Goal: Task Accomplishment & Management: Use online tool/utility

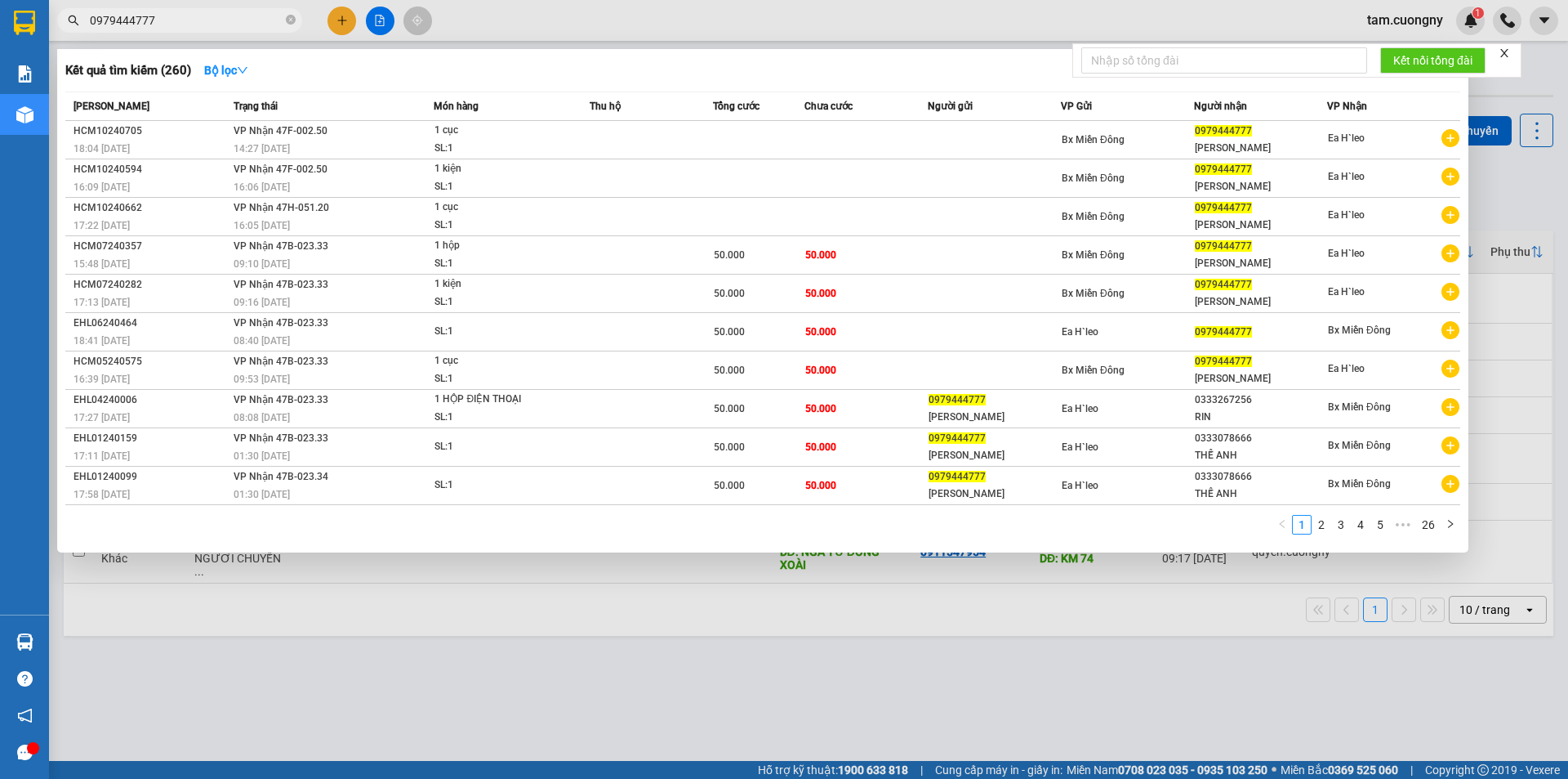
type input "0979444777"
click at [478, 677] on div at bounding box center [784, 389] width 1568 height 779
click at [290, 20] on icon "close-circle" at bounding box center [290, 19] width 10 height 10
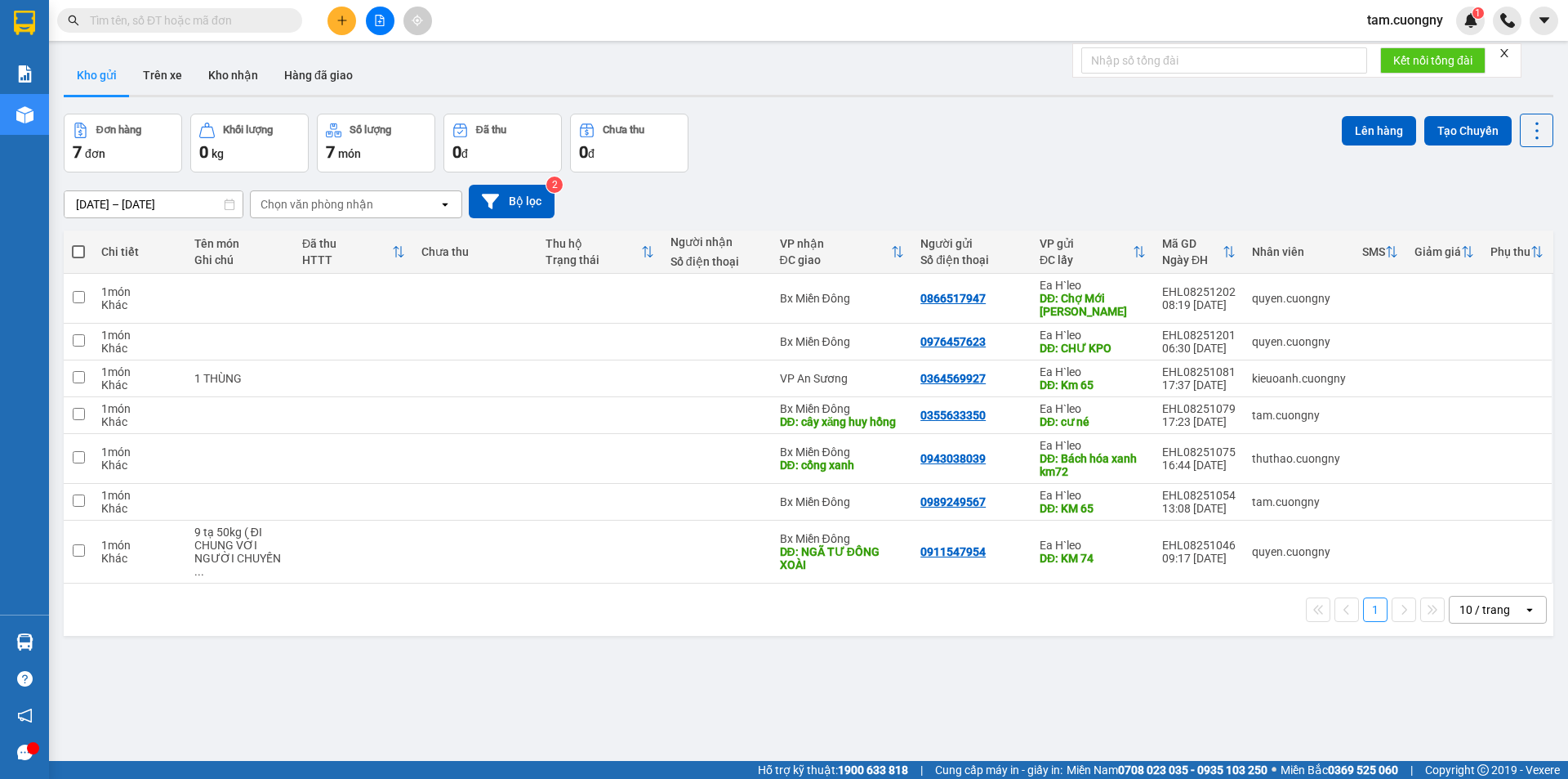
click at [180, 210] on input "[DATE] – [DATE]" at bounding box center [153, 204] width 178 height 26
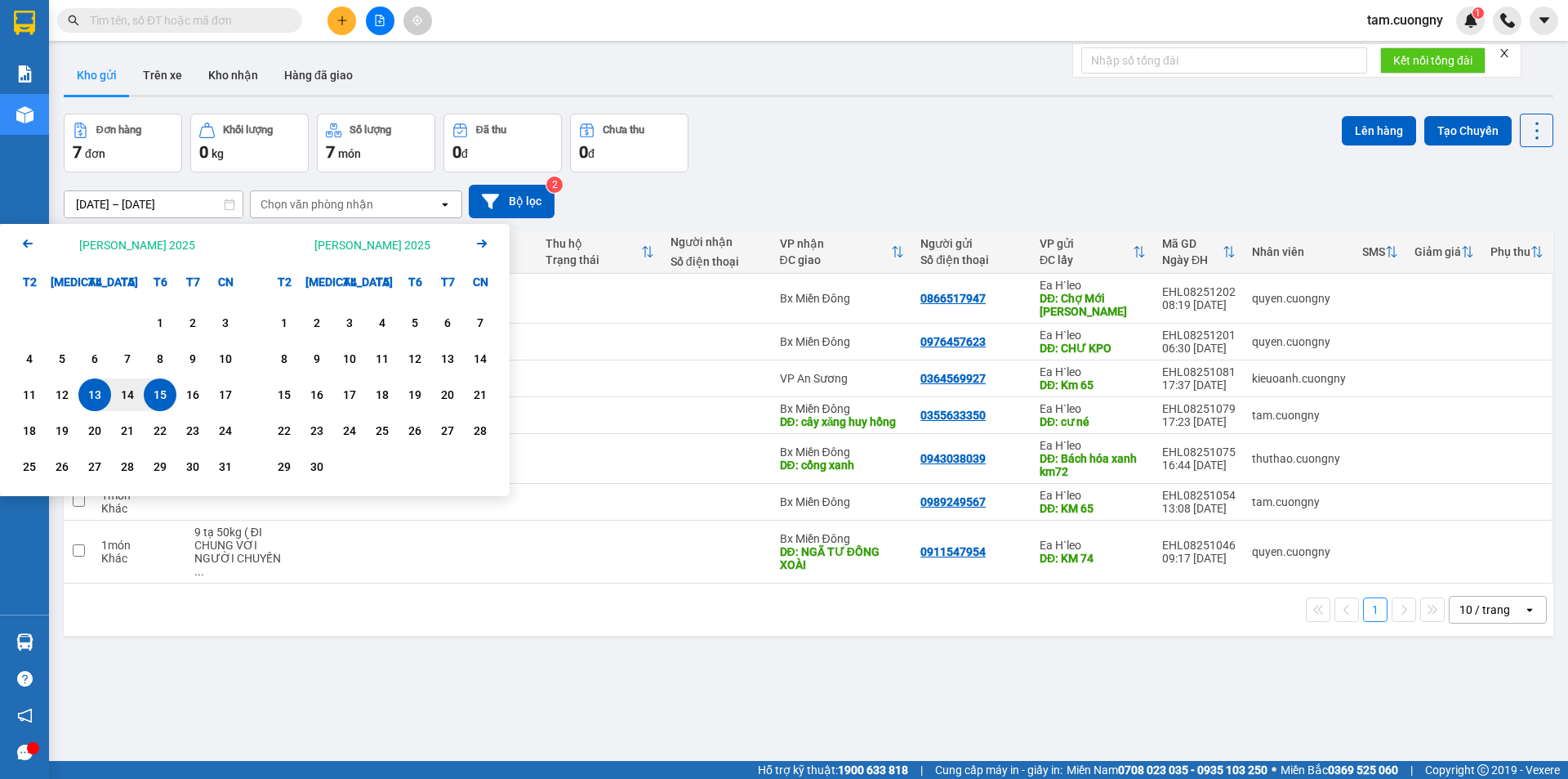
drag, startPoint x: 167, startPoint y: 393, endPoint x: 157, endPoint y: 347, distance: 47.1
click at [163, 388] on div "15" at bounding box center [160, 394] width 23 height 19
drag, startPoint x: 165, startPoint y: 384, endPoint x: 172, endPoint y: 321, distance: 63.4
click at [163, 384] on div "15" at bounding box center [160, 395] width 33 height 33
type input "[DATE] – [DATE]"
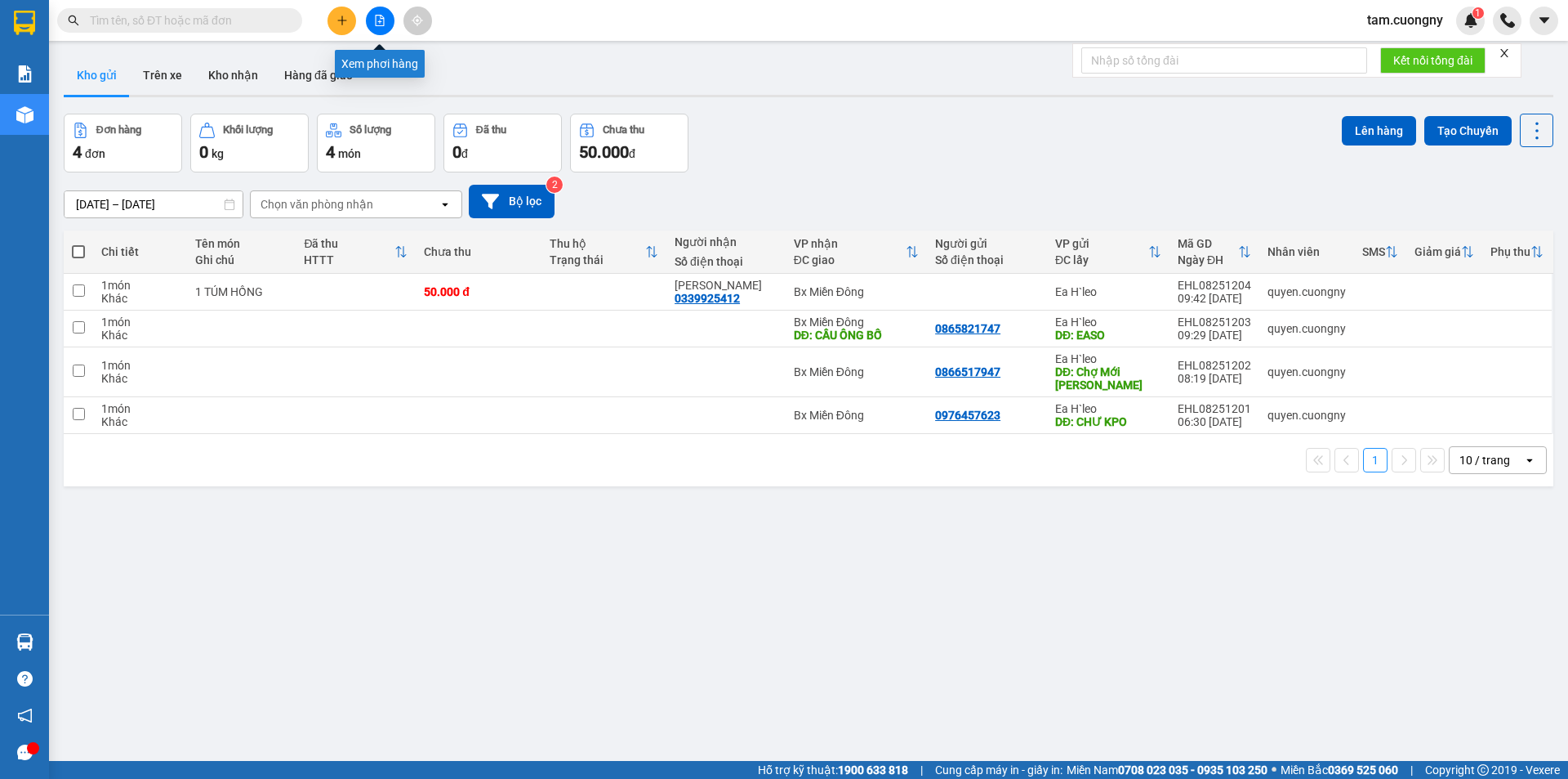
click at [382, 22] on icon "file-add" at bounding box center [381, 20] width 9 height 12
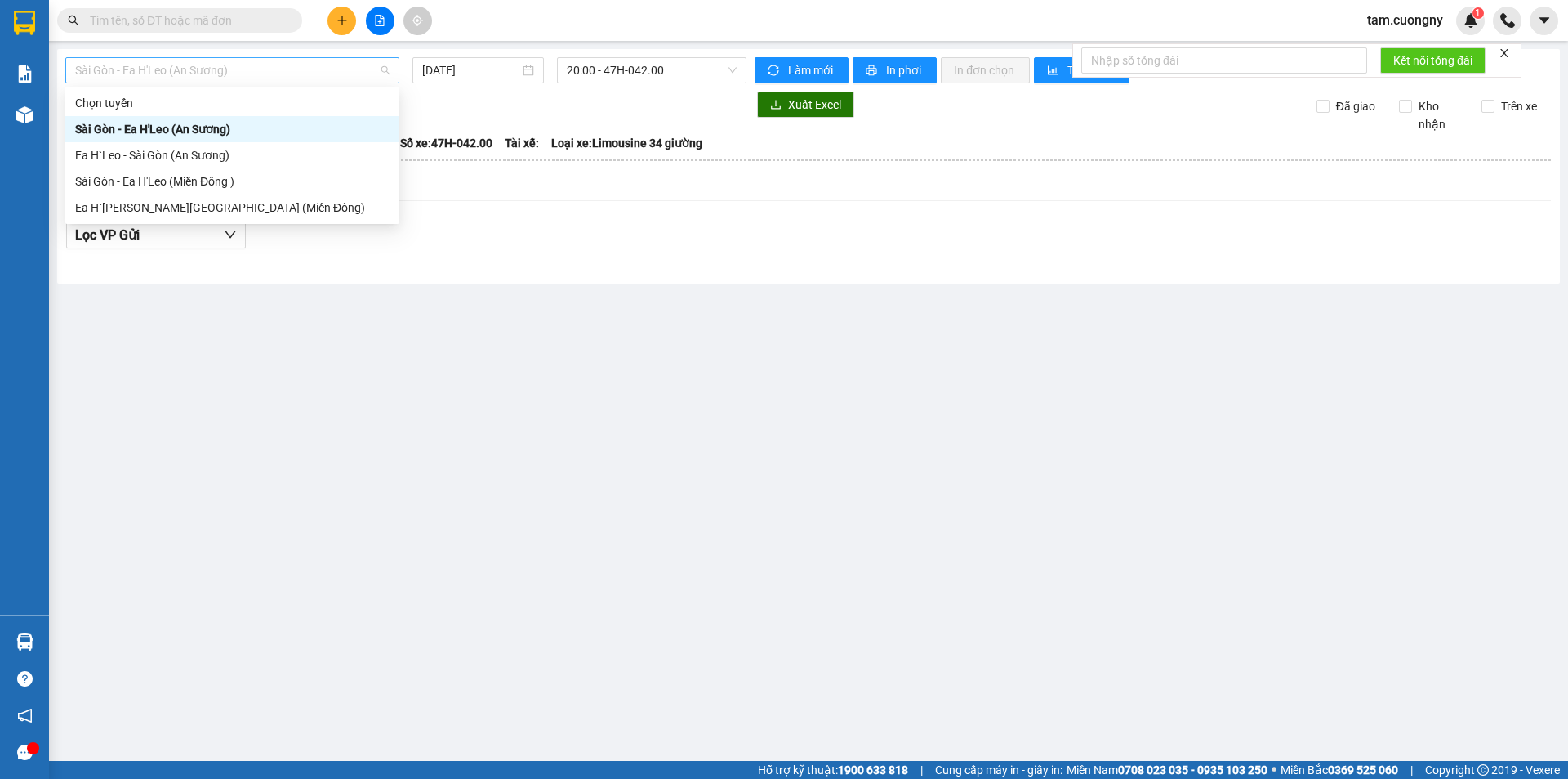
click at [161, 72] on span "Sài Gòn - Ea H'Leo (An Sương)" at bounding box center [232, 70] width 315 height 25
click at [162, 185] on div "Sài Gòn - Ea H'Leo (Miền Đông )" at bounding box center [232, 182] width 315 height 18
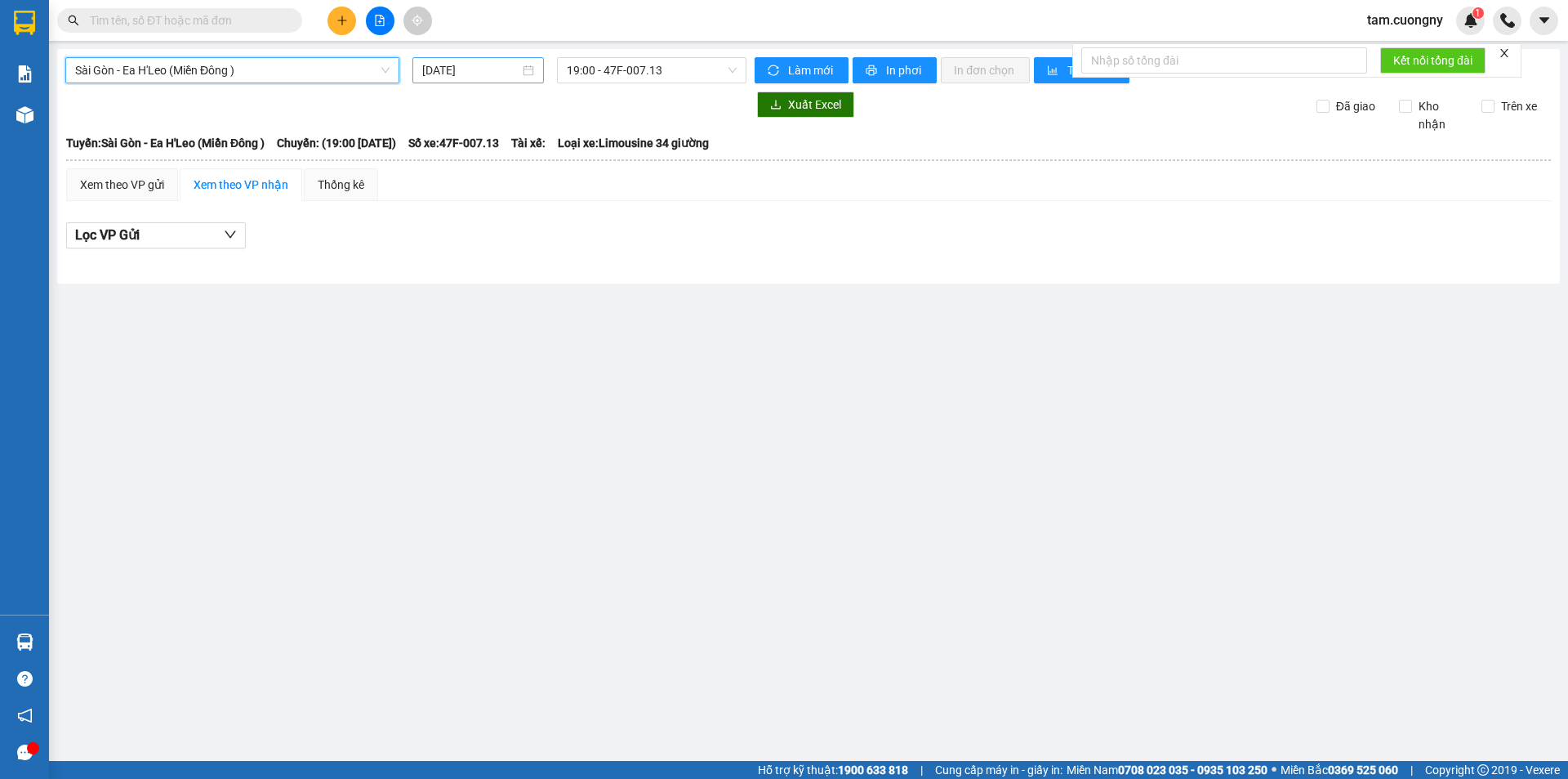
click at [469, 74] on input "[DATE]" at bounding box center [471, 70] width 97 height 18
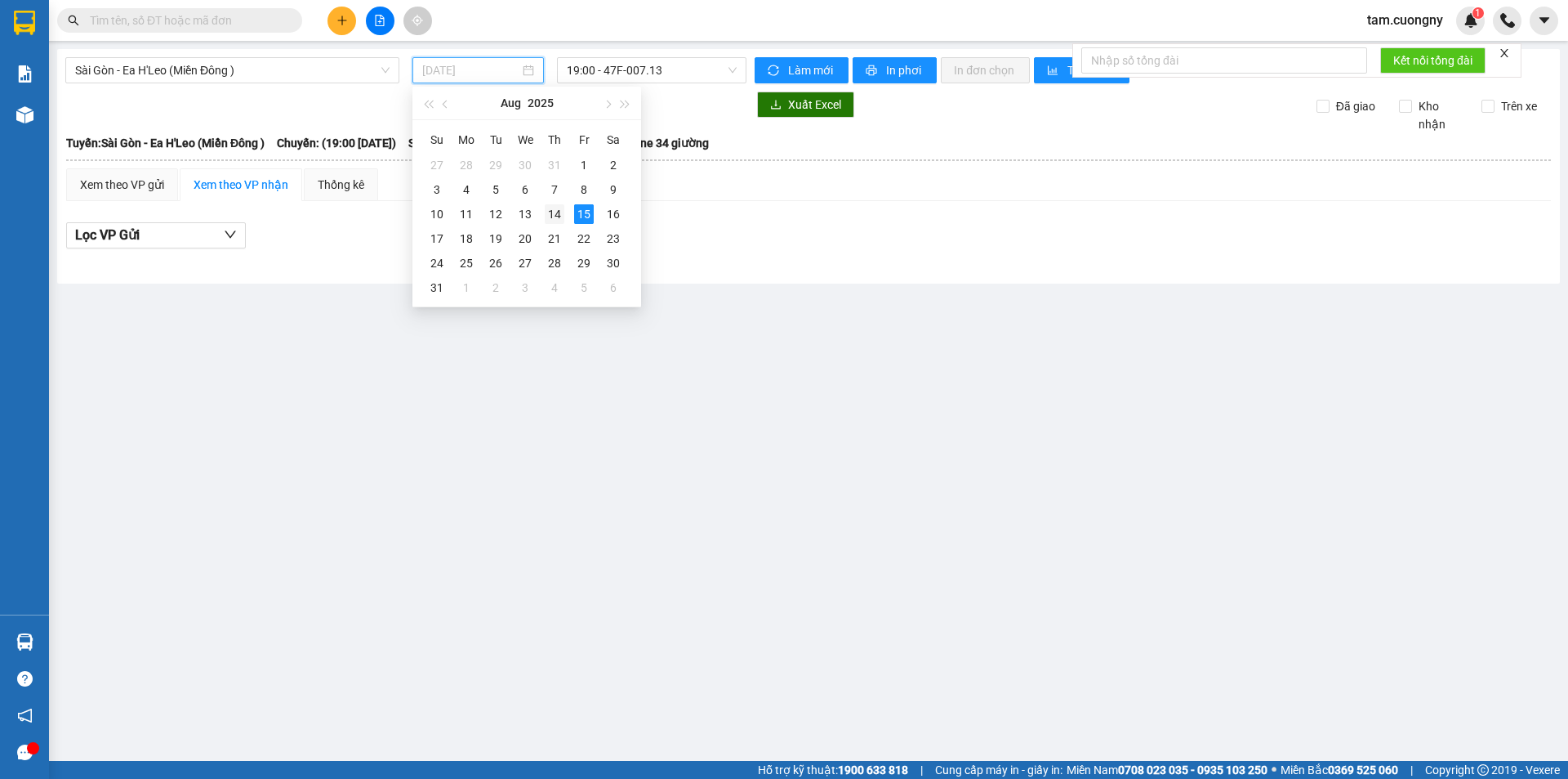
click at [554, 212] on div "14" at bounding box center [554, 214] width 19 height 19
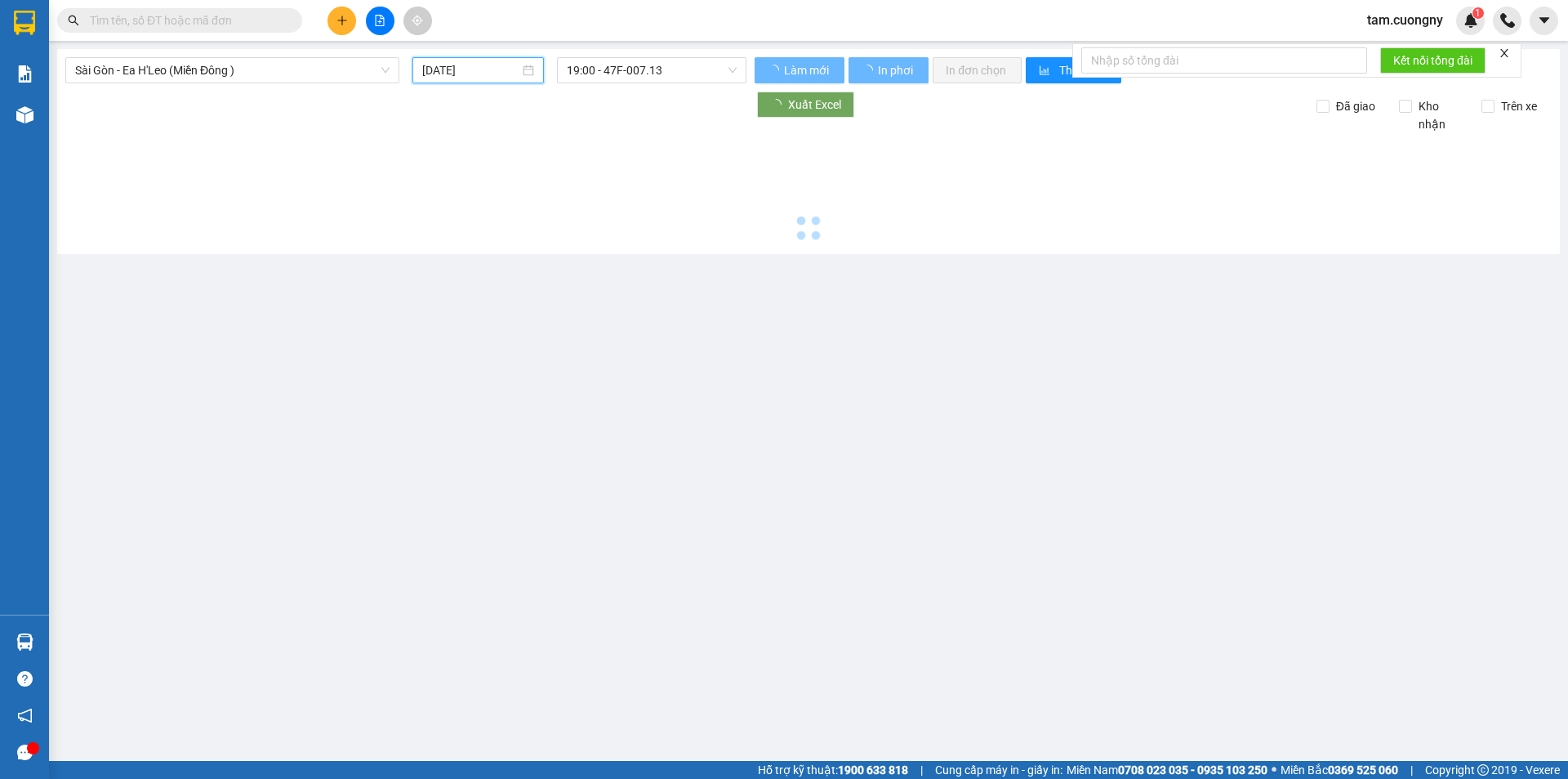
type input "[DATE]"
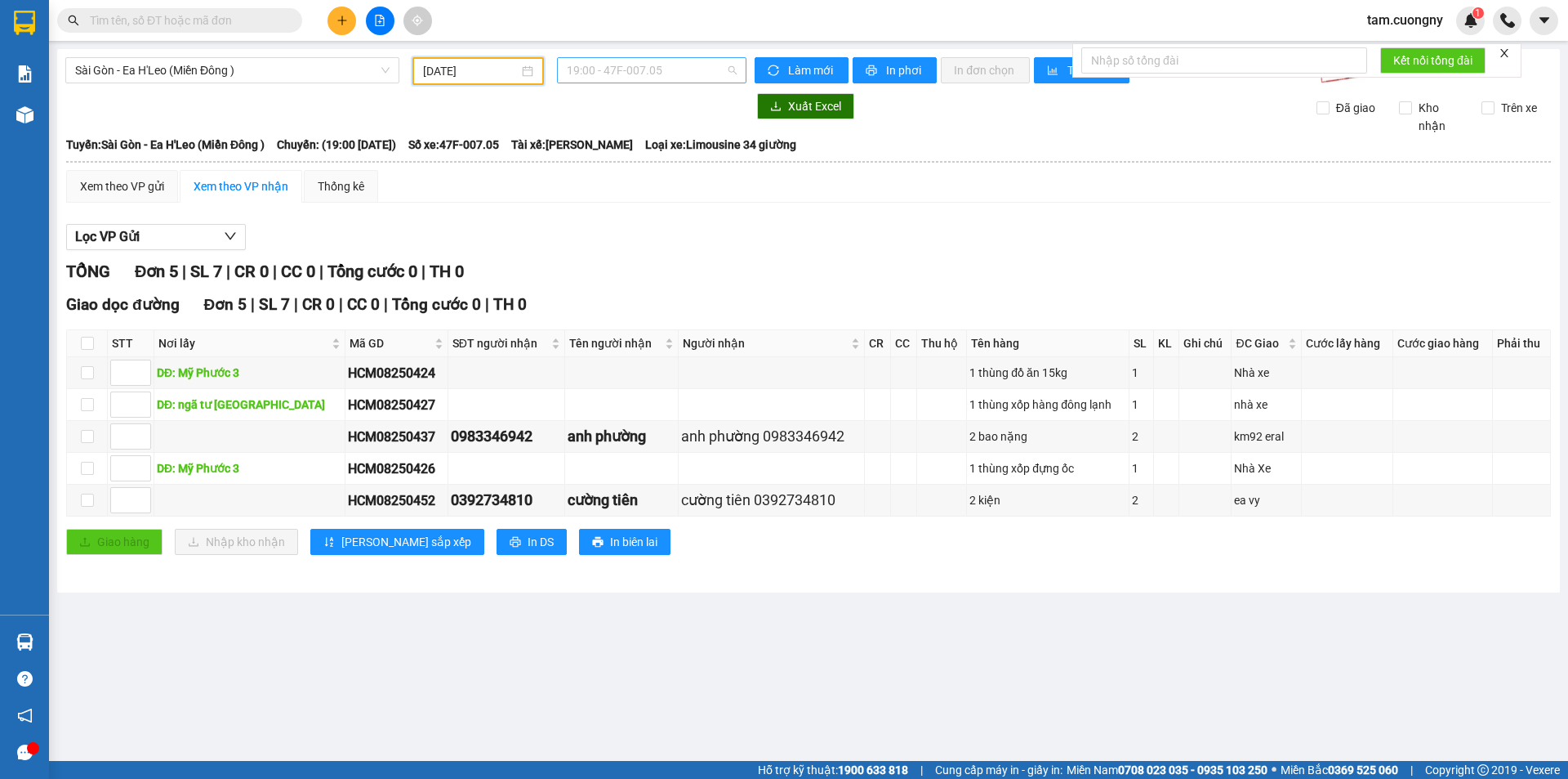
click at [680, 78] on span "19:00 - 47F-007.05" at bounding box center [652, 70] width 170 height 25
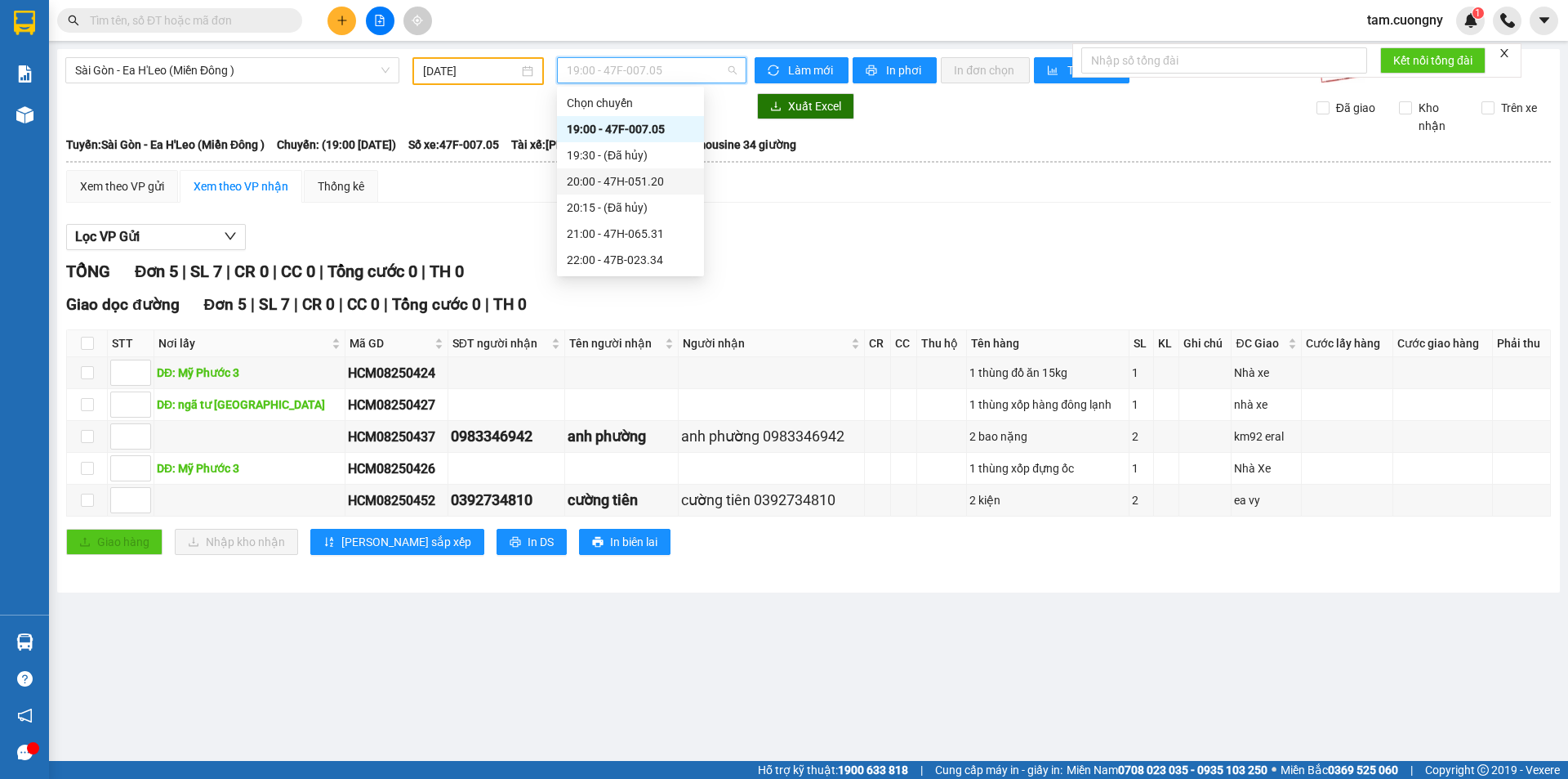
click at [657, 186] on div "20:00 - 47H-051.20" at bounding box center [631, 182] width 128 height 18
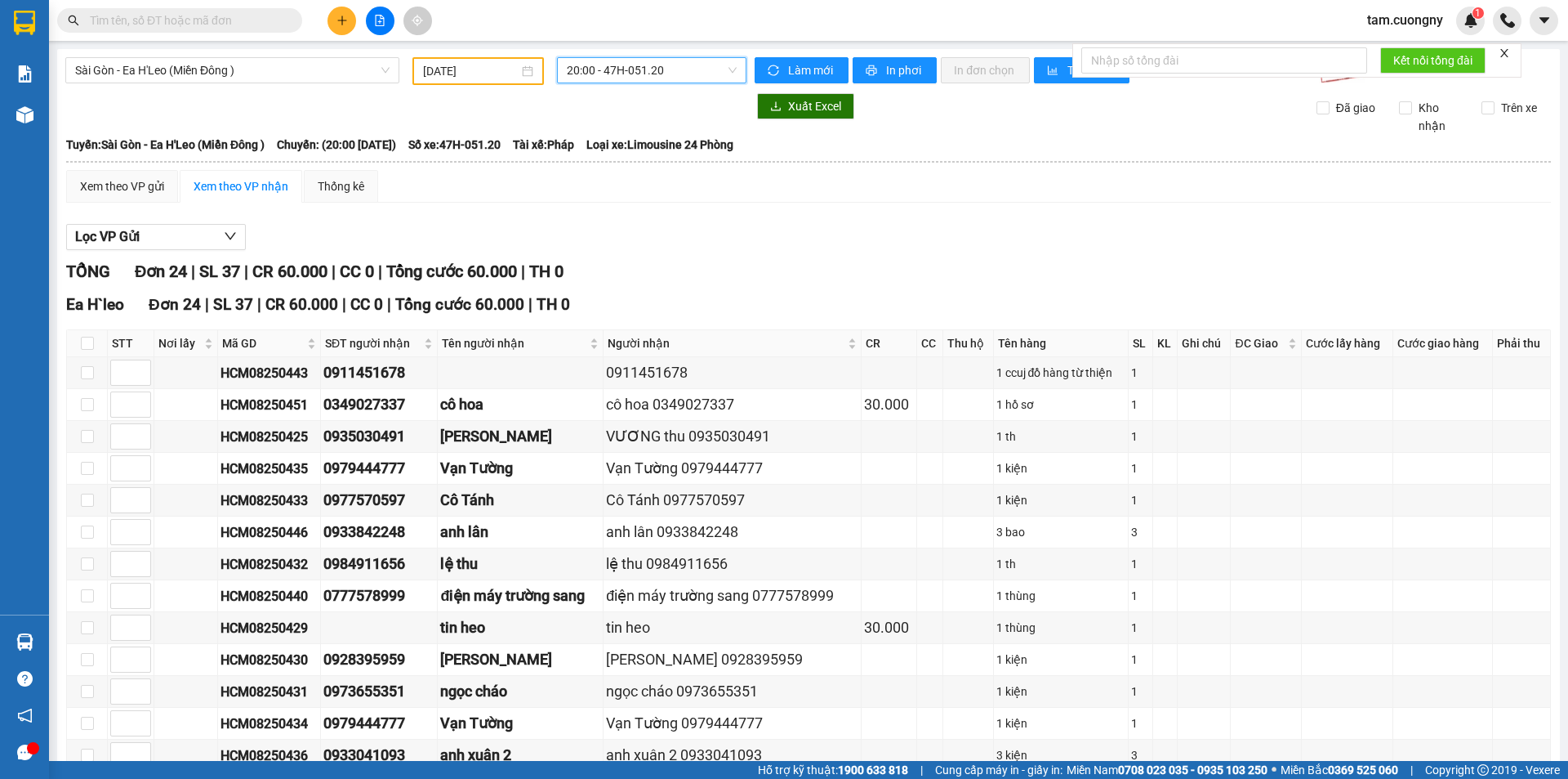
click at [644, 79] on span "20:00 - 47H-051.20" at bounding box center [652, 70] width 170 height 25
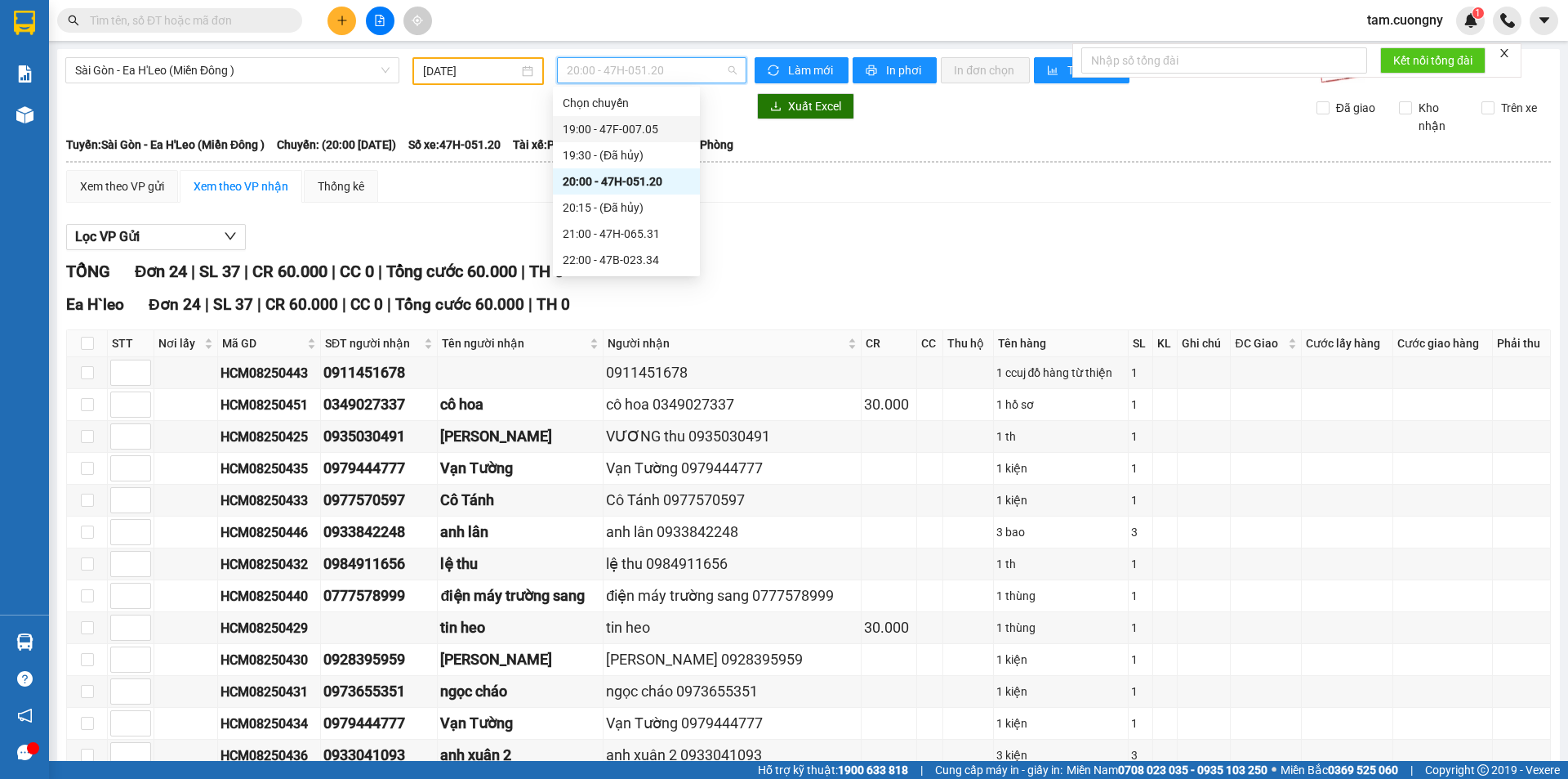
click at [641, 132] on div "19:00 - 47F-007.05" at bounding box center [627, 130] width 128 height 18
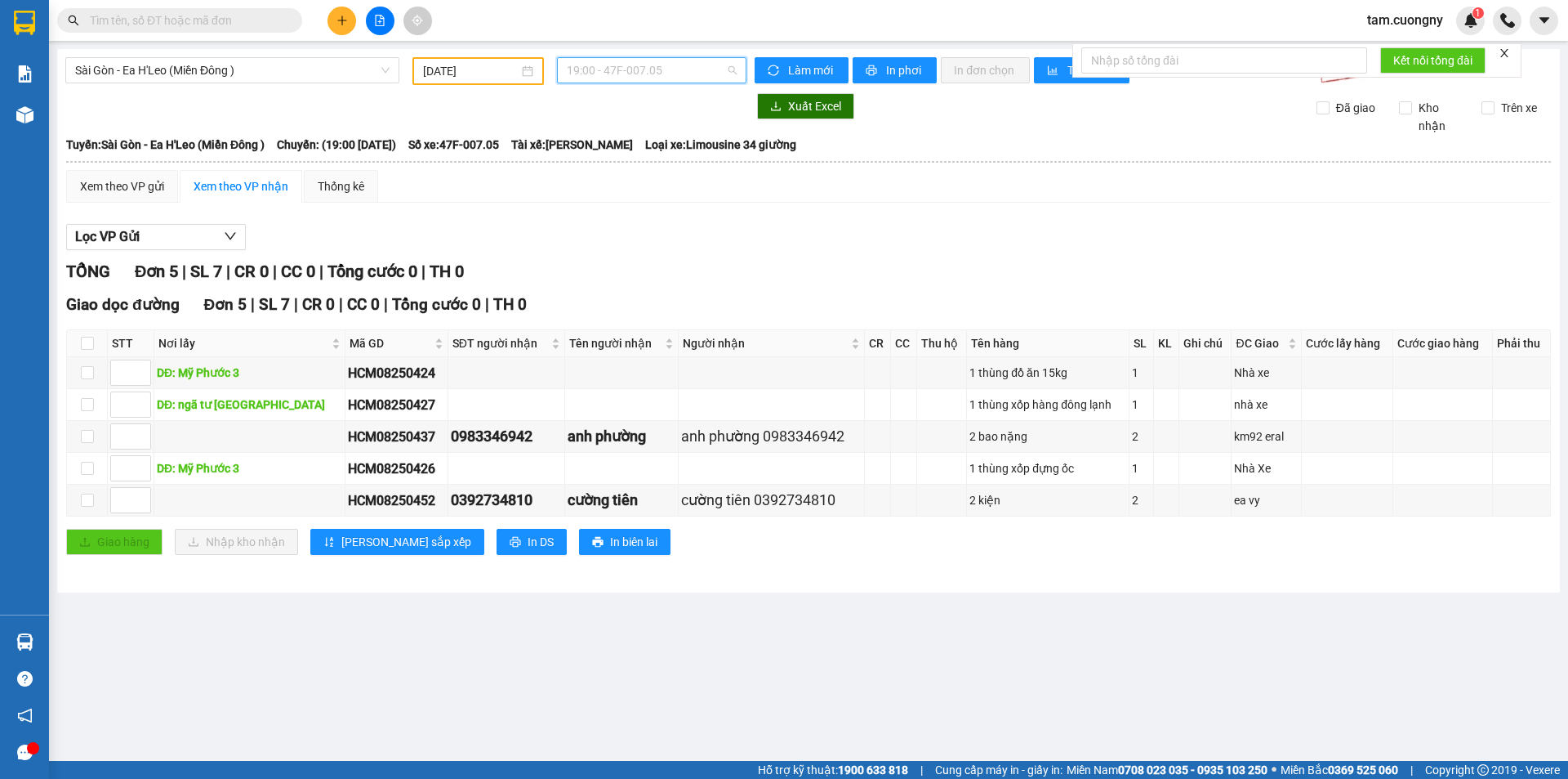
click at [673, 74] on span "19:00 - 47F-007.05" at bounding box center [652, 70] width 170 height 25
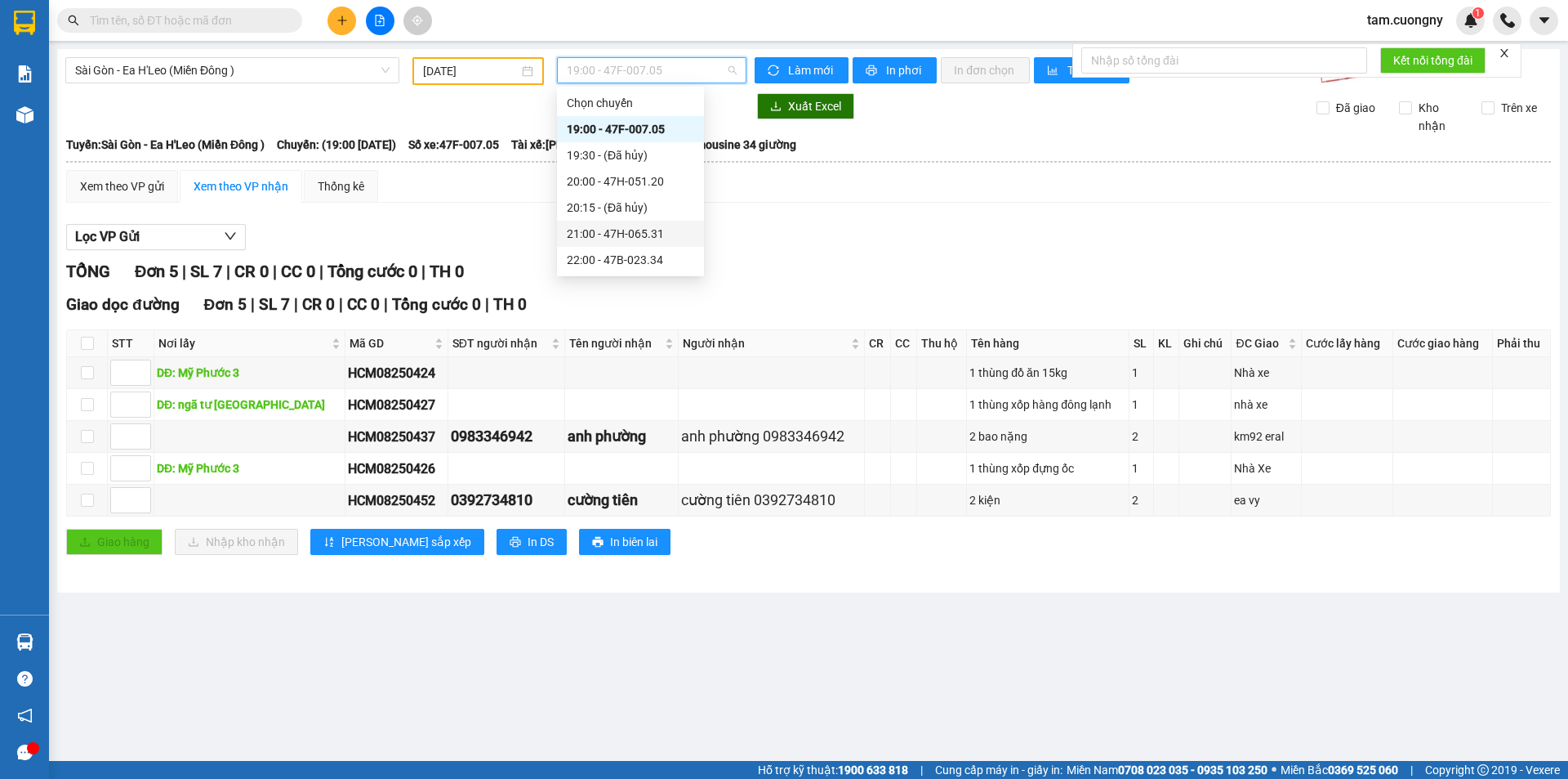
click at [648, 230] on div "21:00 - 47H-065.31" at bounding box center [631, 234] width 128 height 18
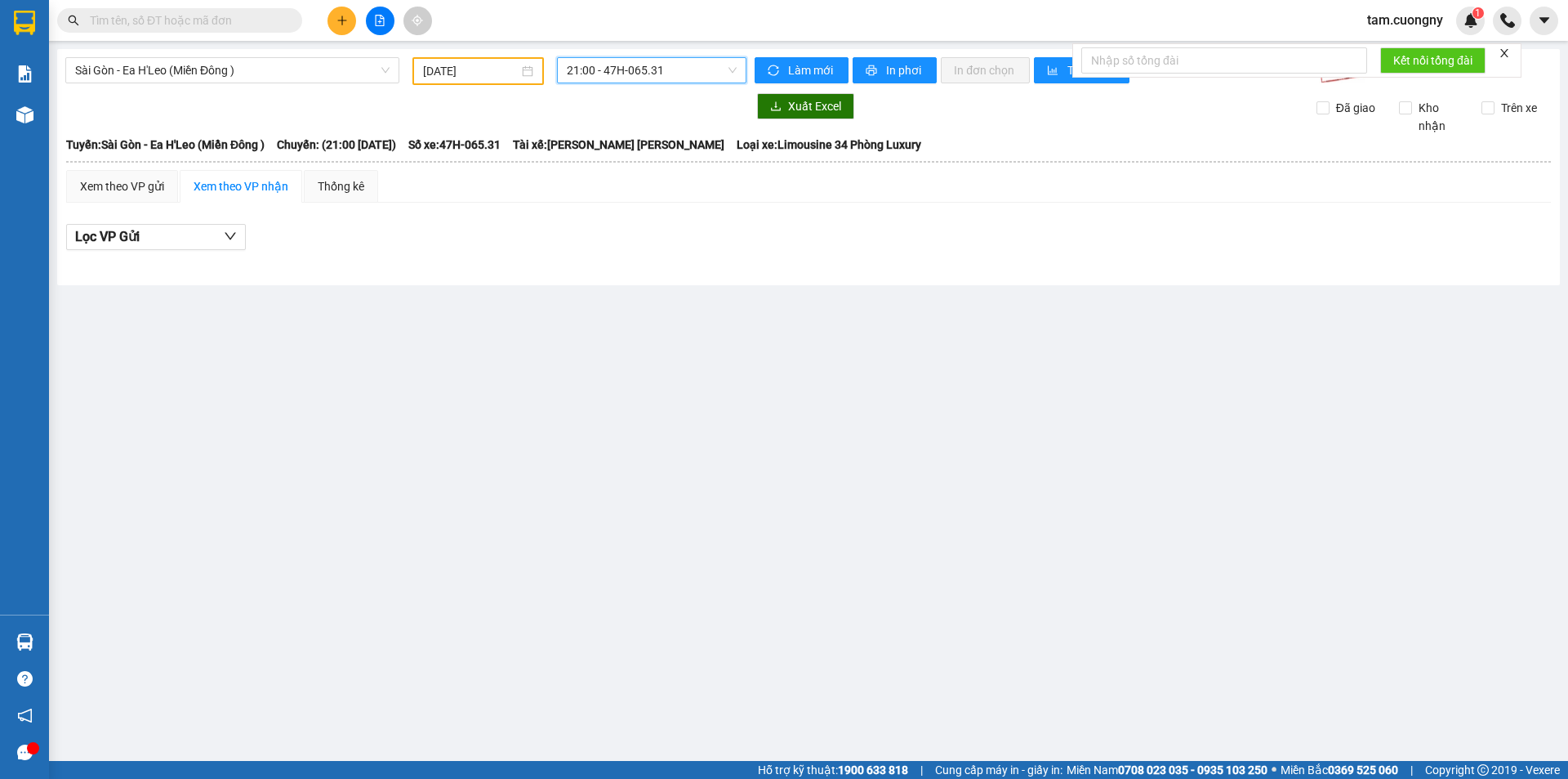
click at [688, 76] on span "21:00 - 47H-065.31" at bounding box center [652, 70] width 170 height 25
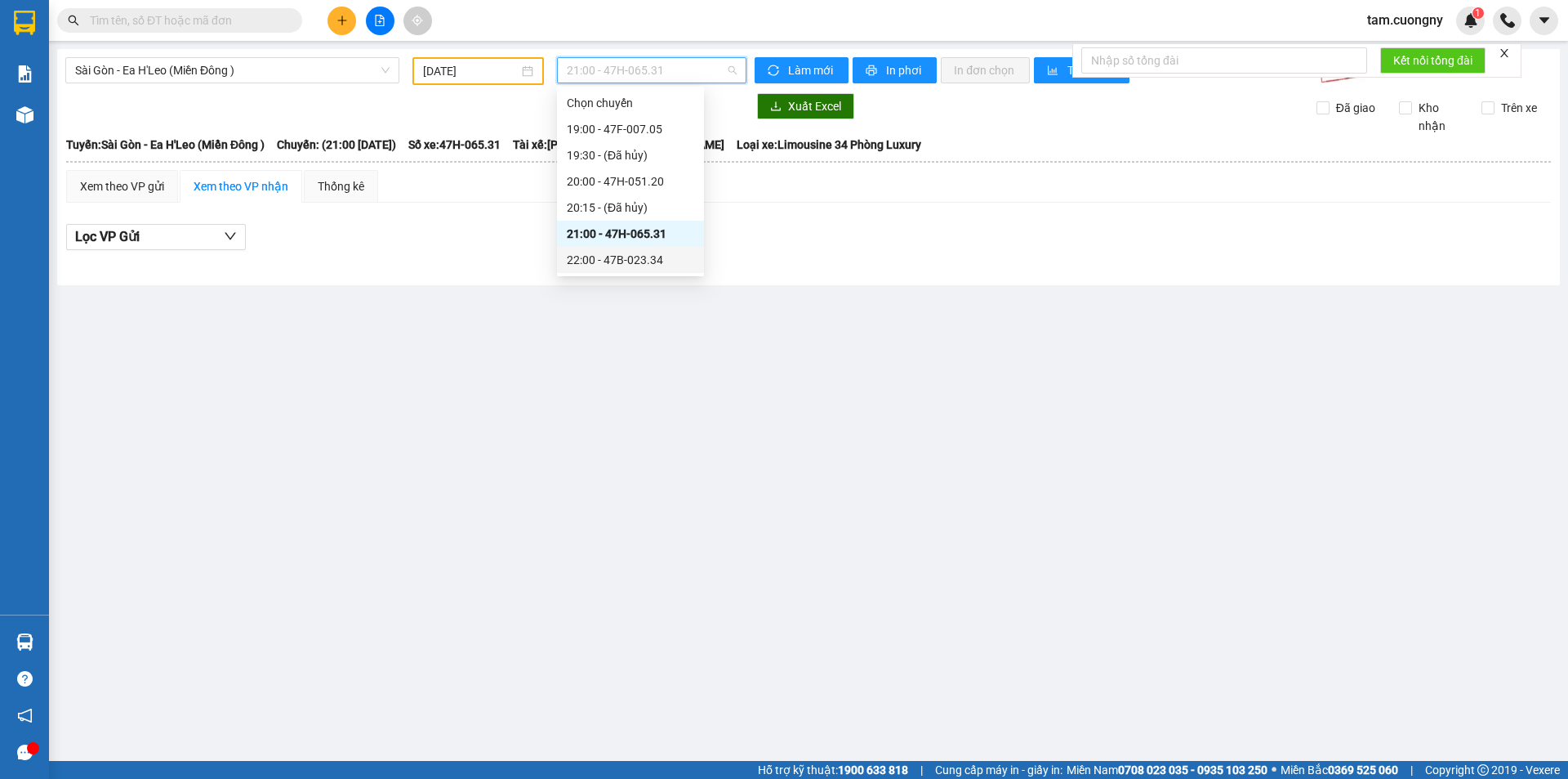
click at [644, 268] on div "22:00 - 47B-023.34" at bounding box center [630, 259] width 147 height 26
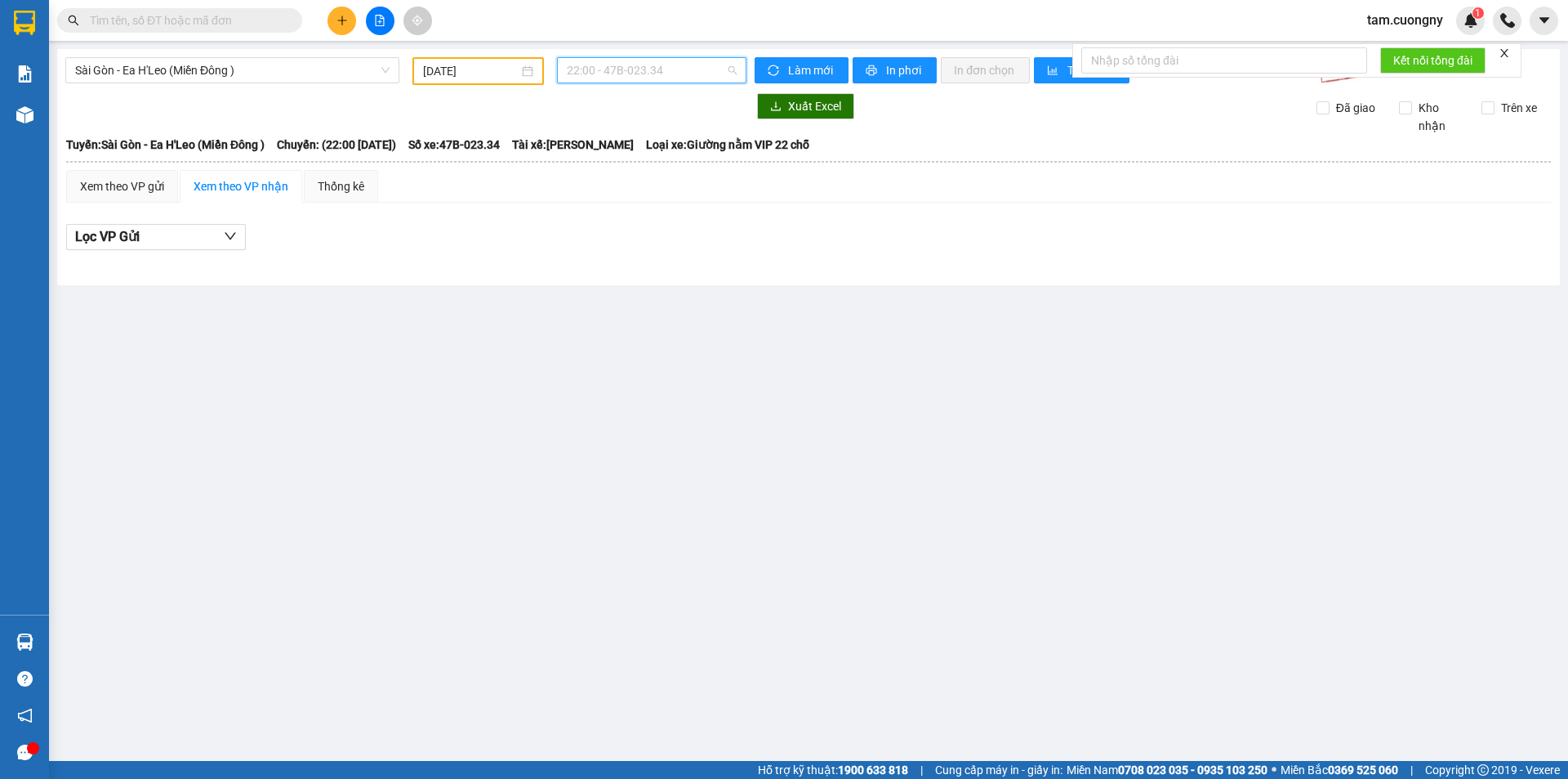
click at [674, 68] on span "22:00 - 47B-023.34" at bounding box center [652, 70] width 170 height 25
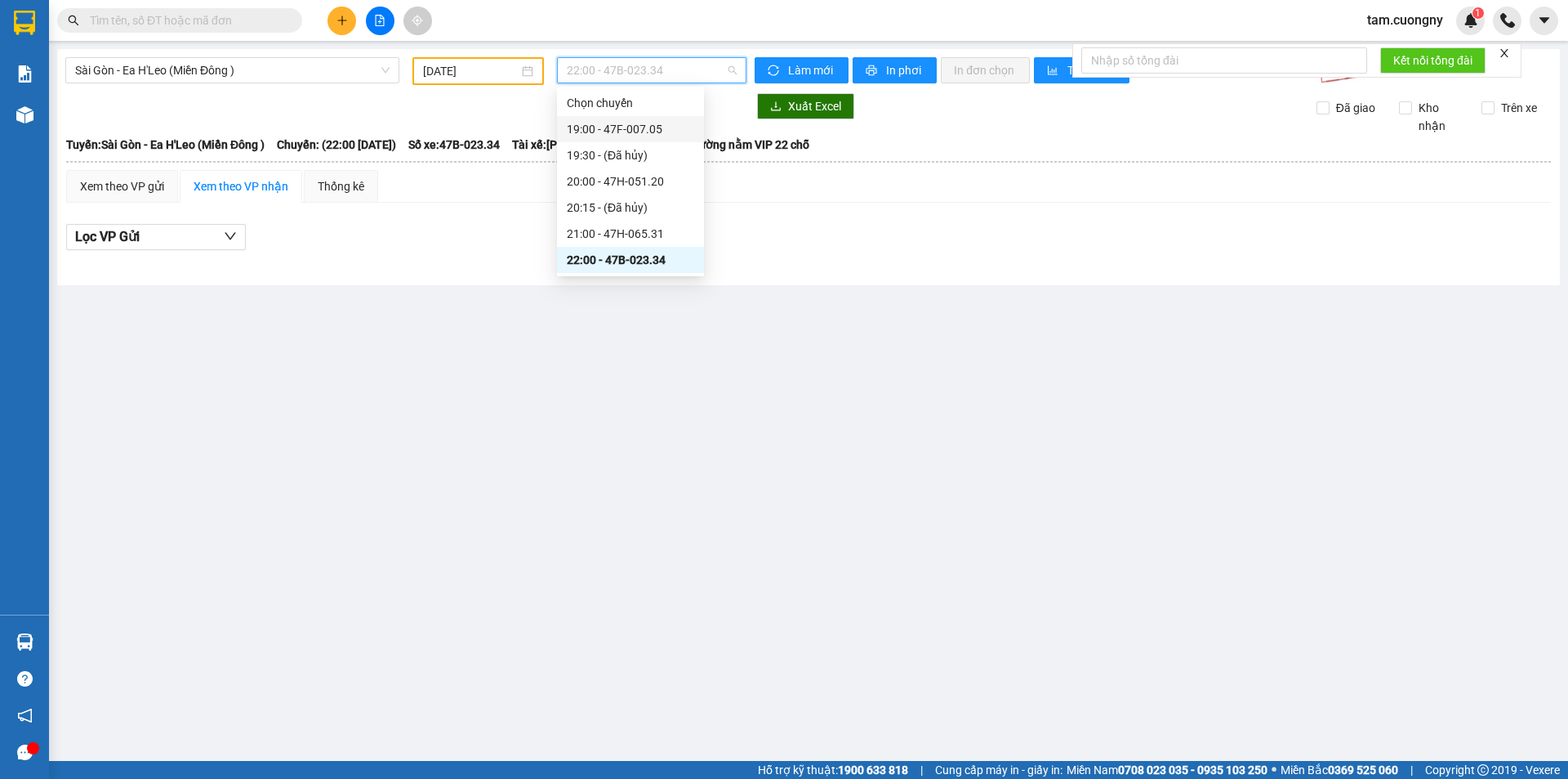
click at [659, 131] on div "19:00 - 47F-007.05" at bounding box center [631, 130] width 128 height 18
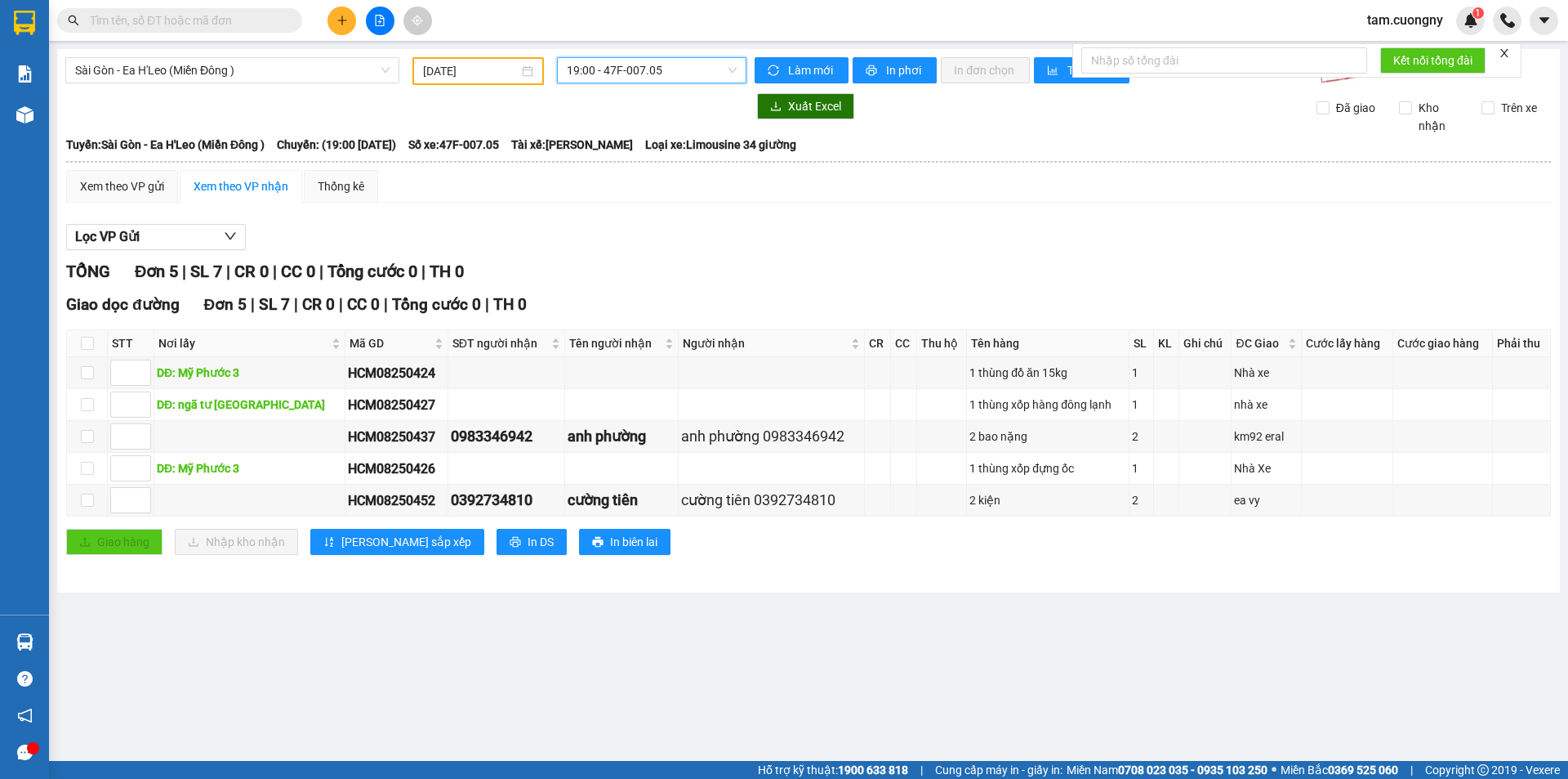
click at [666, 69] on span "19:00 - 47F-007.05" at bounding box center [652, 70] width 170 height 25
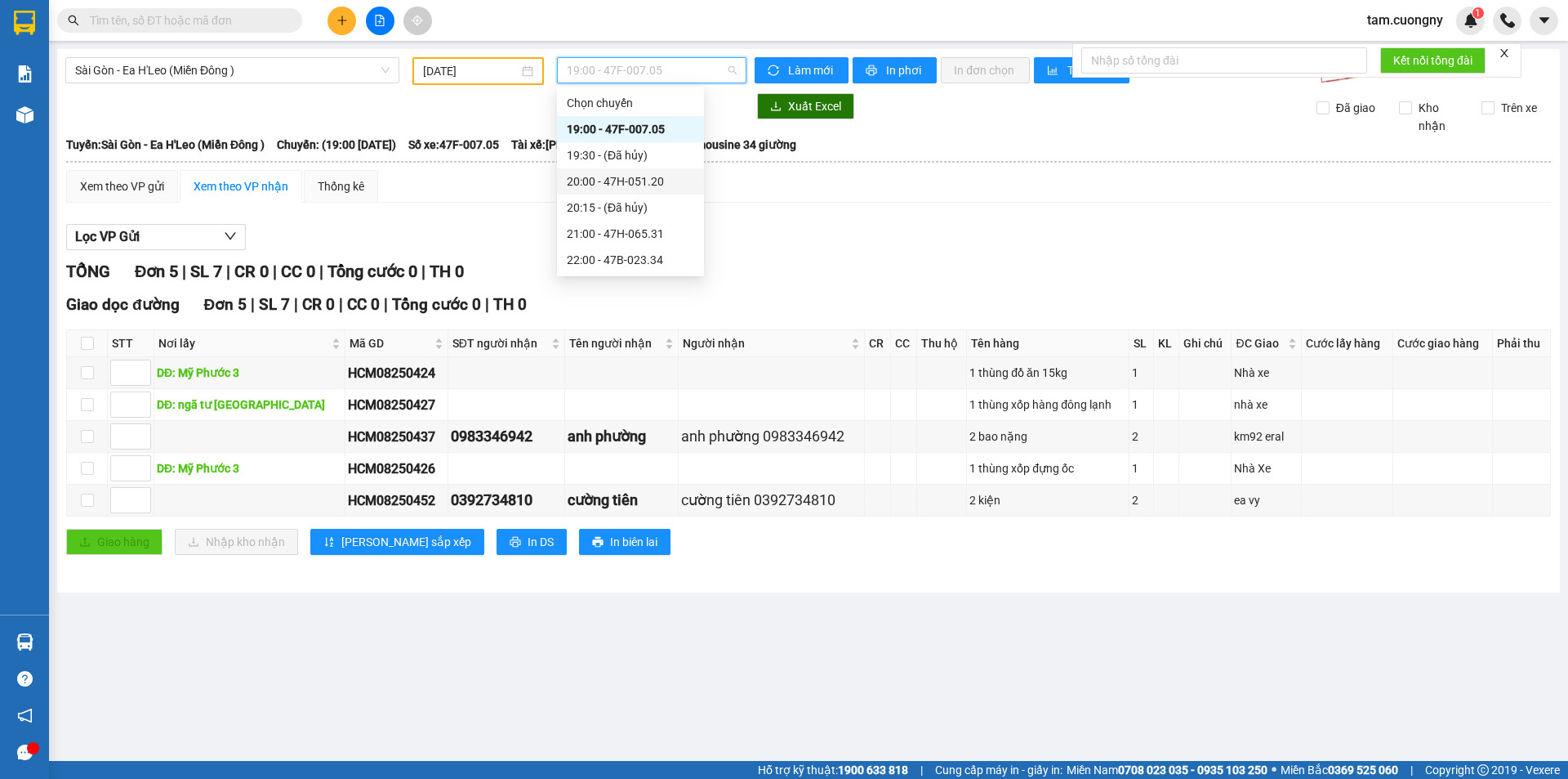
click at [650, 176] on div "20:00 - 47H-051.20" at bounding box center [631, 182] width 128 height 18
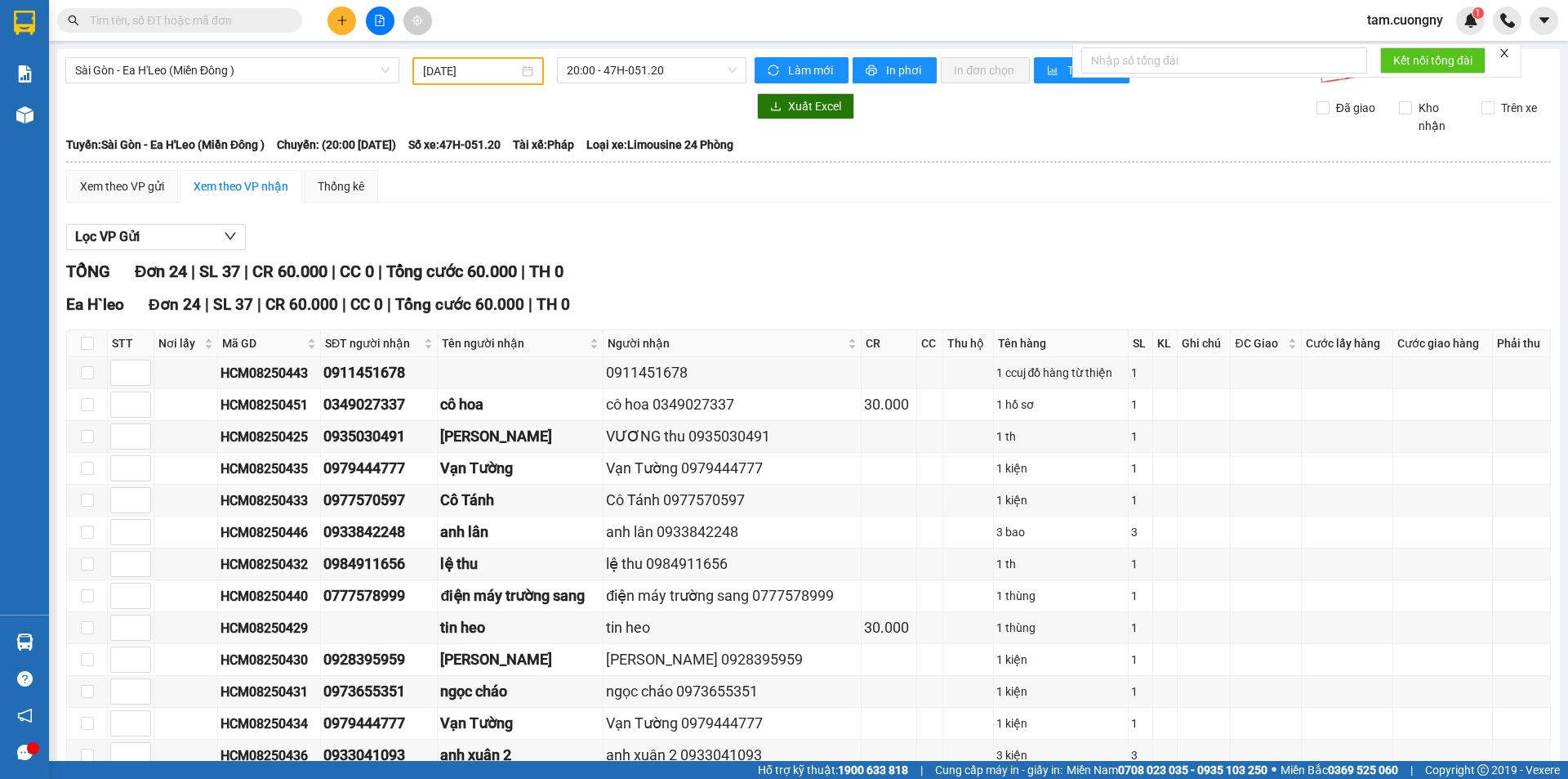
click at [211, 32] on span at bounding box center [180, 20] width 245 height 25
click at [273, 29] on span at bounding box center [180, 20] width 245 height 25
click at [273, 26] on input "text" at bounding box center [185, 21] width 193 height 18
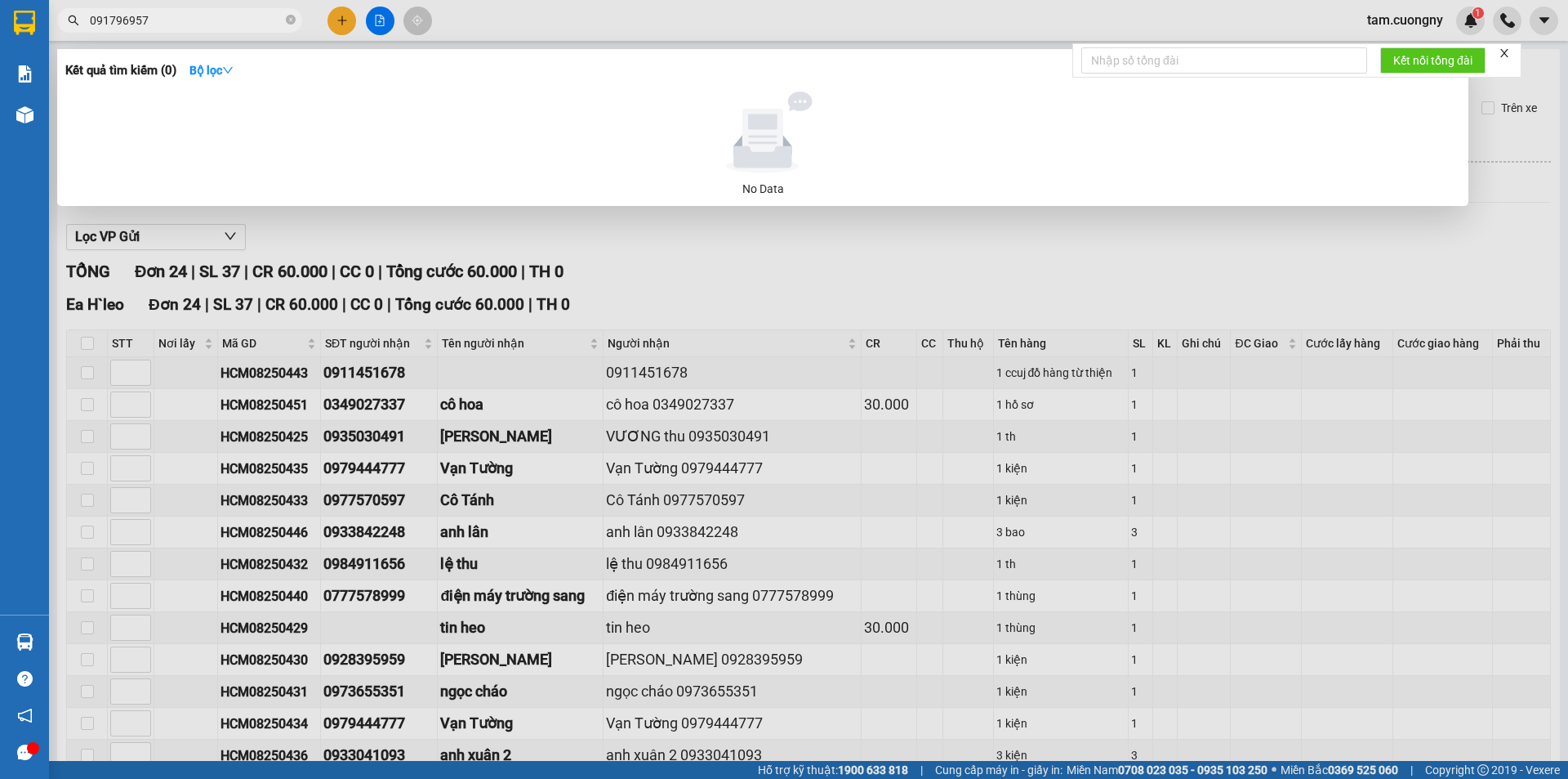
type input "0917969576"
click at [292, 20] on icon "close-circle" at bounding box center [290, 19] width 10 height 10
